Goal: Information Seeking & Learning: Learn about a topic

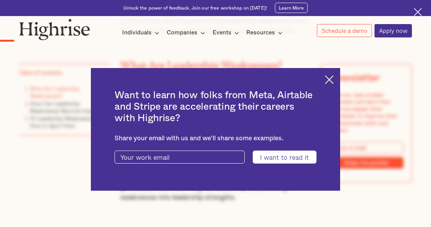
scroll to position [687, 0]
click at [331, 78] on img at bounding box center [329, 79] width 9 height 9
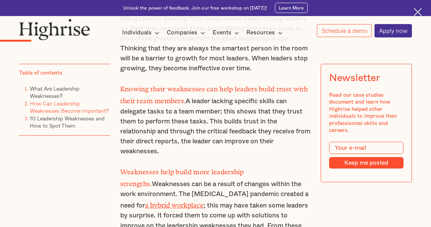
scroll to position [992, 0]
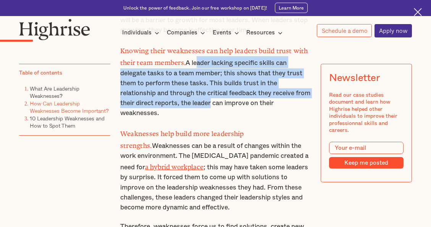
drag, startPoint x: 194, startPoint y: 71, endPoint x: 225, endPoint y: 110, distance: 49.8
click at [225, 110] on p "Knowing their weaknesses can help leaders build trust with their team members. …" at bounding box center [215, 80] width 191 height 73
click at [227, 113] on p "Knowing their weaknesses can help leaders build trust with their team members. …" at bounding box center [215, 80] width 191 height 73
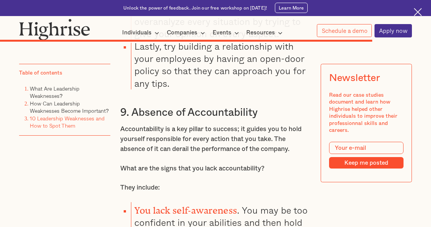
scroll to position [6036, 0]
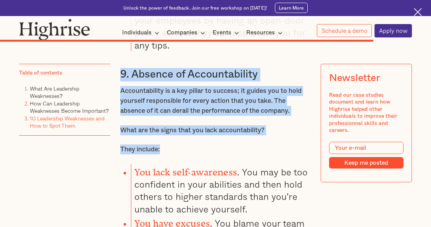
drag, startPoint x: 120, startPoint y: 47, endPoint x: 166, endPoint y: 117, distance: 83.8
click at [163, 144] on p "They include:" at bounding box center [215, 149] width 191 height 10
drag, startPoint x: 160, startPoint y: 128, endPoint x: 117, endPoint y: 48, distance: 90.6
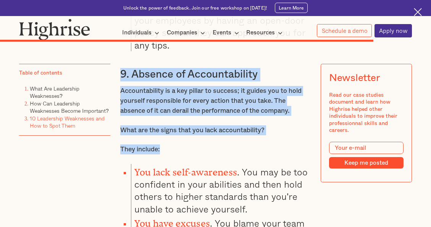
click at [120, 68] on h3 "9. Absence of Accountability" at bounding box center [215, 74] width 191 height 13
drag, startPoint x: 120, startPoint y: 51, endPoint x: 162, endPoint y: 125, distance: 84.7
click at [162, 144] on p "They include:" at bounding box center [215, 149] width 191 height 10
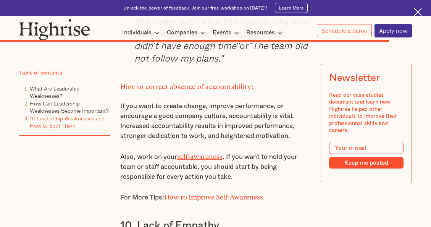
scroll to position [6265, 0]
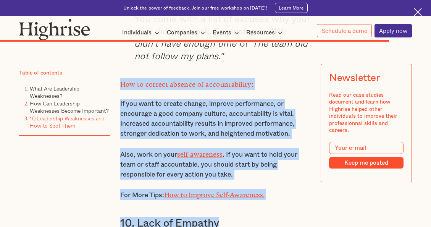
drag, startPoint x: 117, startPoint y: 56, endPoint x: 275, endPoint y: 173, distance: 196.9
click at [278, 189] on p "For More Tips: How to Improve Self-Awareness." at bounding box center [215, 194] width 191 height 11
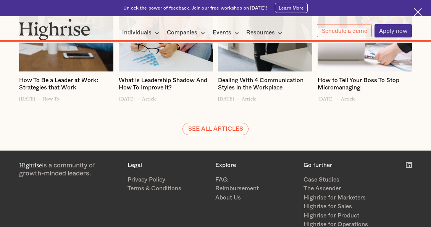
scroll to position [7290, 0]
